Goal: Information Seeking & Learning: Compare options

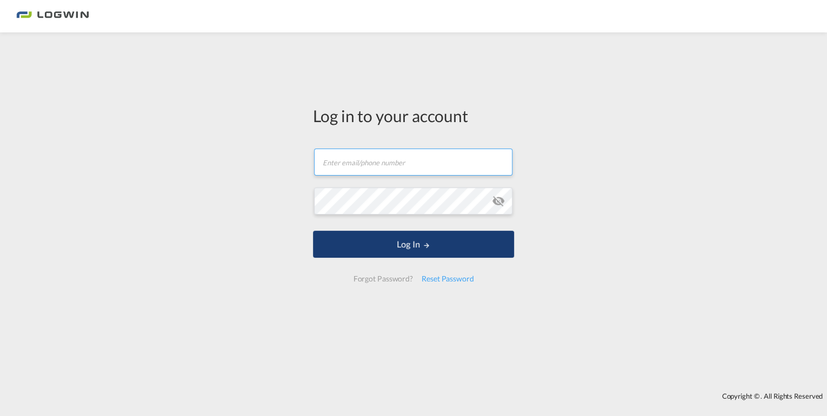
type input "[EMAIL_ADDRESS][DOMAIN_NAME]"
click at [417, 246] on button "Log In" at bounding box center [413, 244] width 201 height 27
